Goal: Transaction & Acquisition: Register for event/course

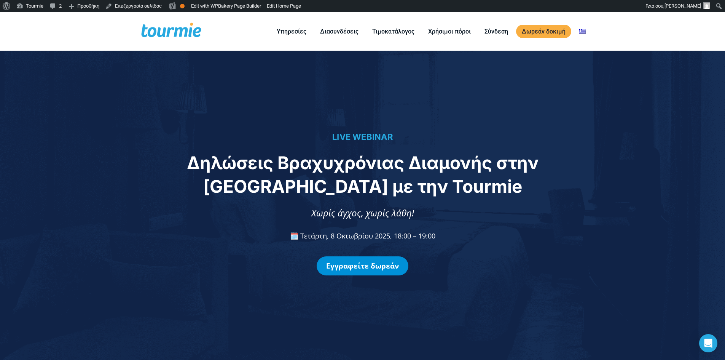
click at [353, 263] on link "Εγγραφείτε δωρεάν" at bounding box center [363, 265] width 92 height 19
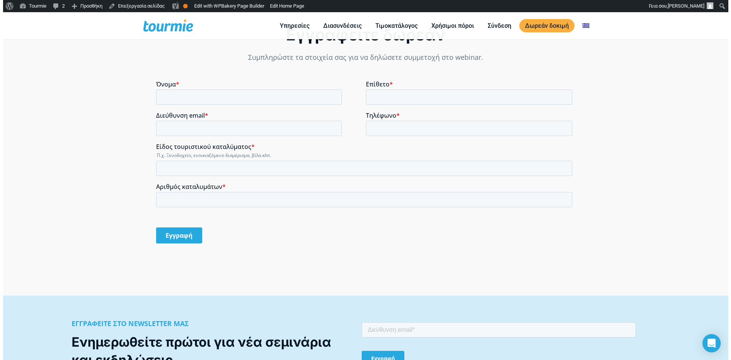
scroll to position [631, 0]
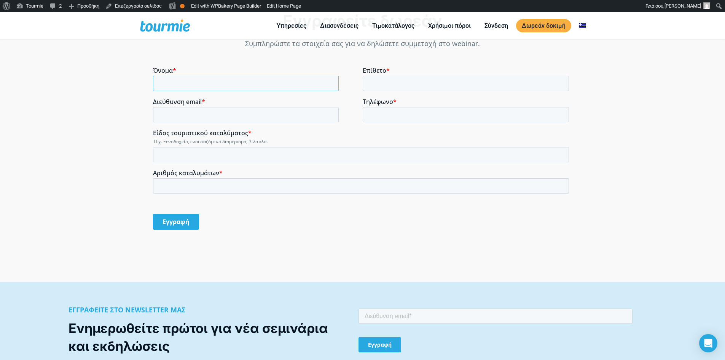
click at [170, 86] on input "Όνομα *" at bounding box center [246, 83] width 186 height 15
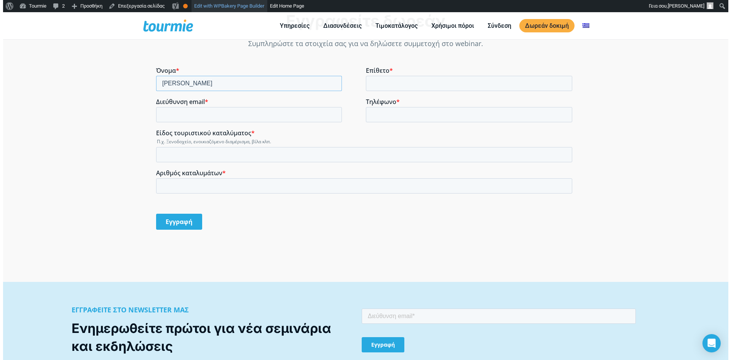
type input "[PERSON_NAME]"
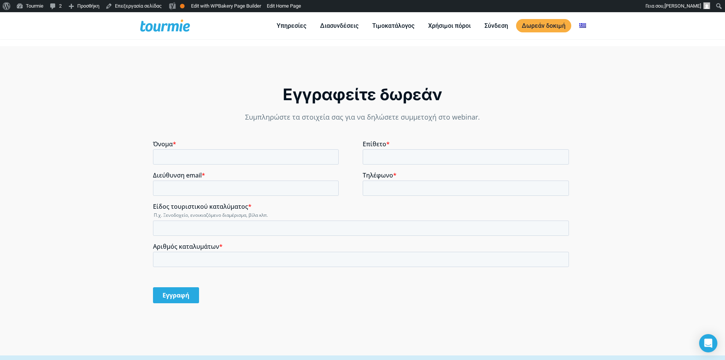
scroll to position [555, 0]
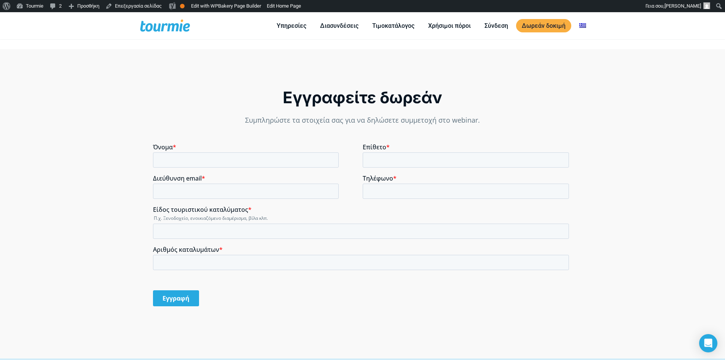
click at [114, 210] on div "Εγγραφείτε δωρεάν Συμπληρώστε τα στοιχεία σας για να δηλώσετε συμμετοχή στο web…" at bounding box center [362, 203] width 725 height 309
